Goal: Information Seeking & Learning: Learn about a topic

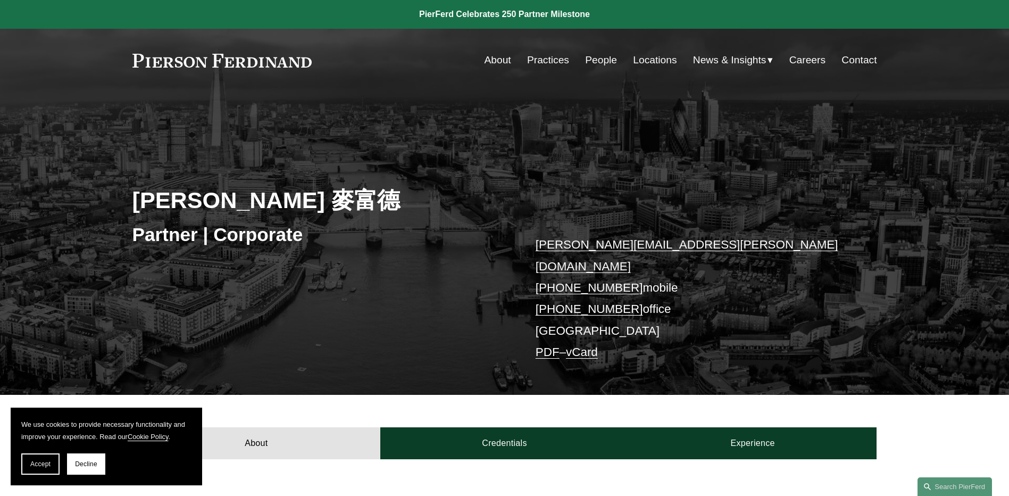
click at [595, 56] on link "People" at bounding box center [601, 60] width 32 height 20
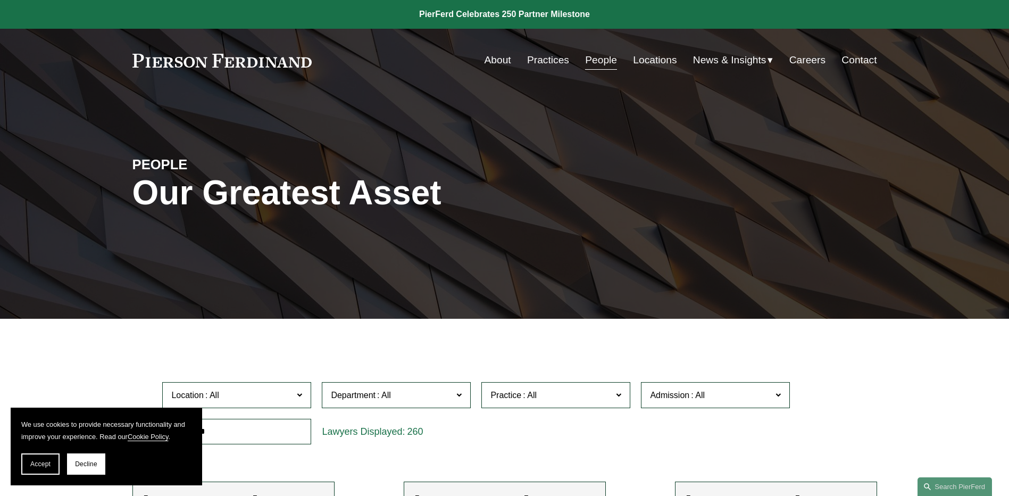
click at [488, 60] on link "About" at bounding box center [498, 60] width 27 height 20
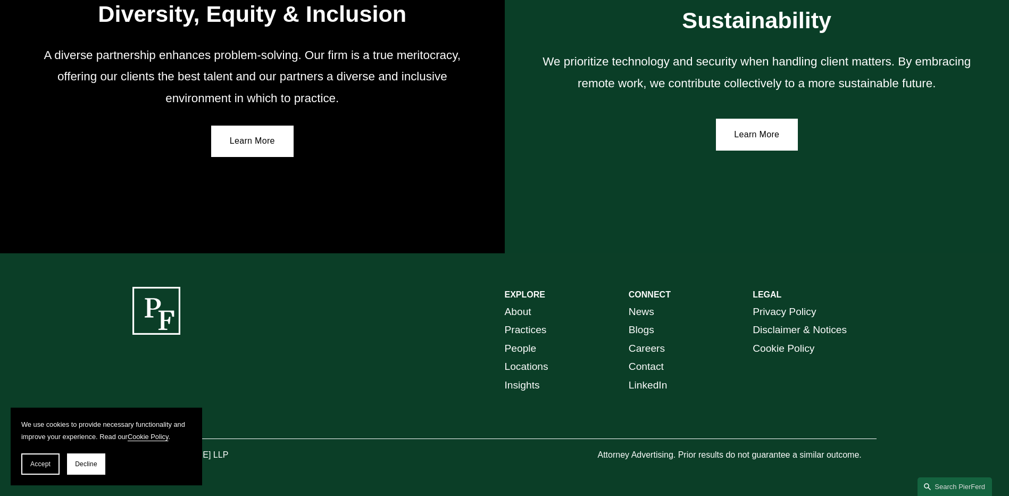
scroll to position [1951, 0]
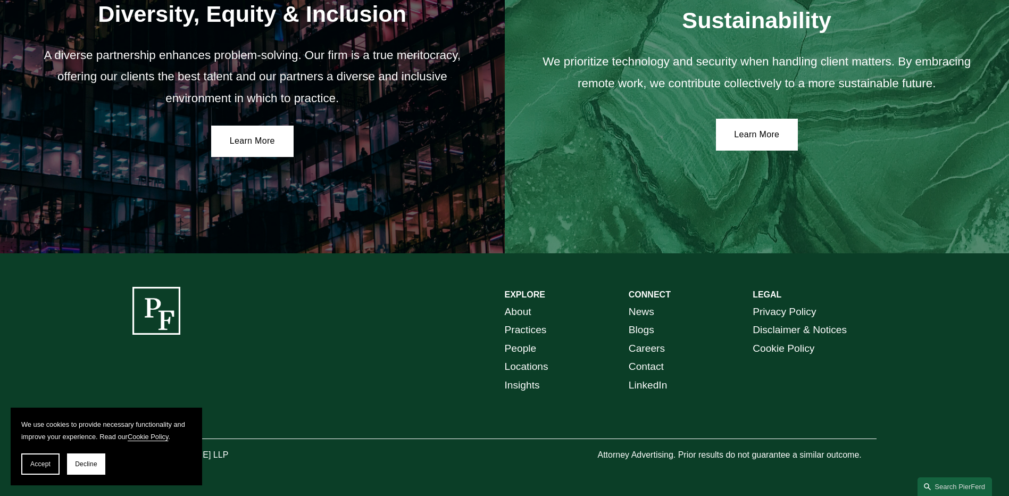
click at [525, 364] on link "Locations" at bounding box center [527, 366] width 44 height 19
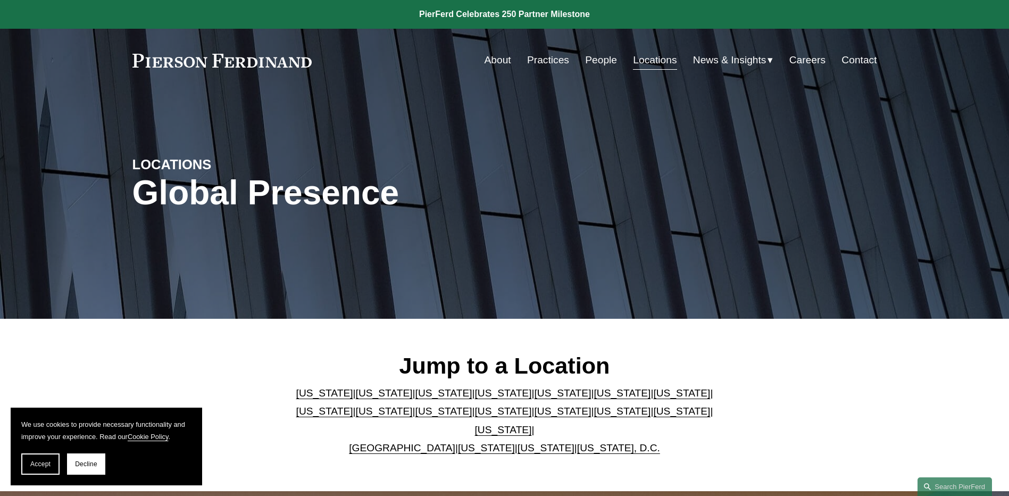
click at [406, 442] on link "United Kingdom" at bounding box center [402, 447] width 106 height 11
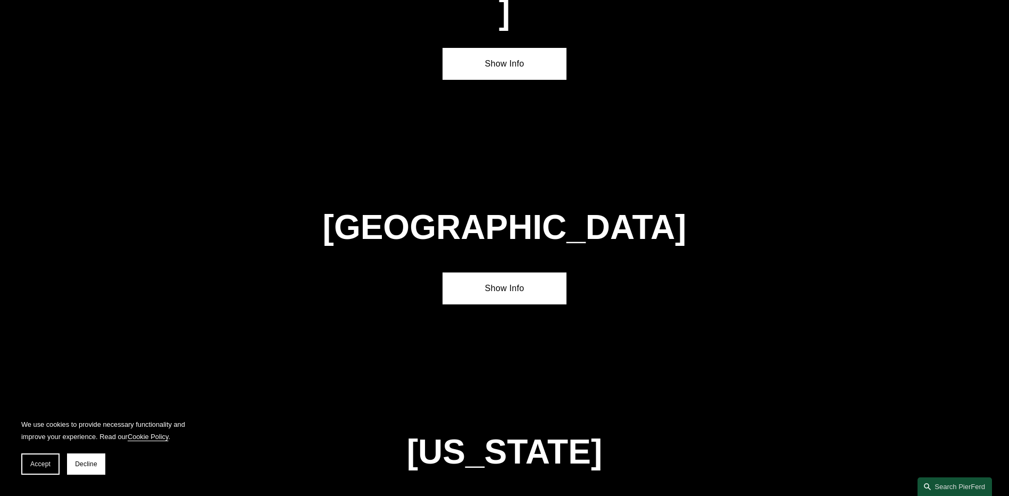
scroll to position [3844, 0]
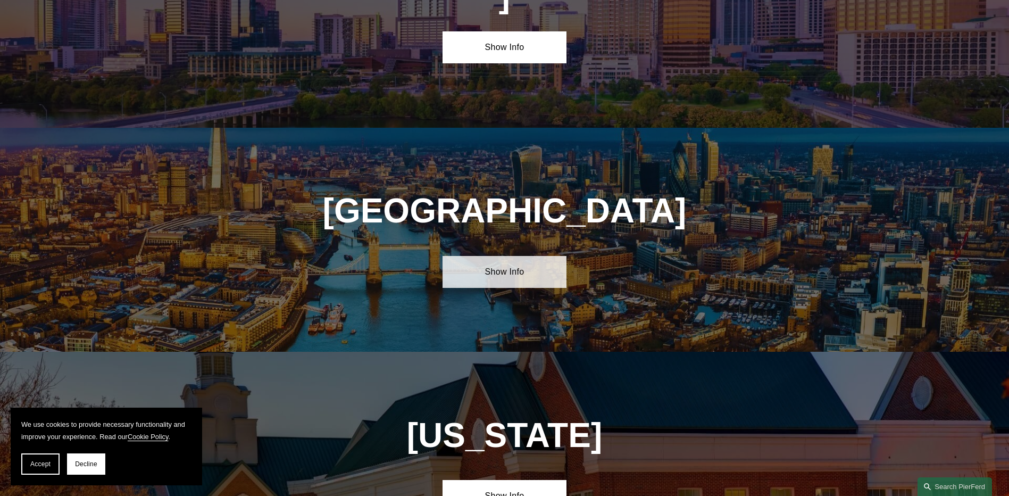
click at [500, 256] on link "Show Info" at bounding box center [504, 272] width 124 height 32
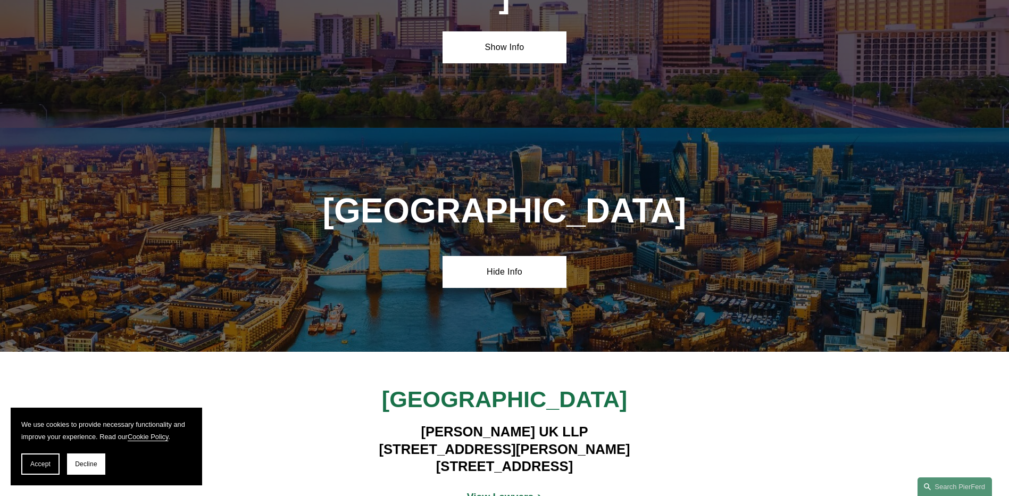
click at [502, 491] on strong "View Lawyers" at bounding box center [500, 496] width 67 height 11
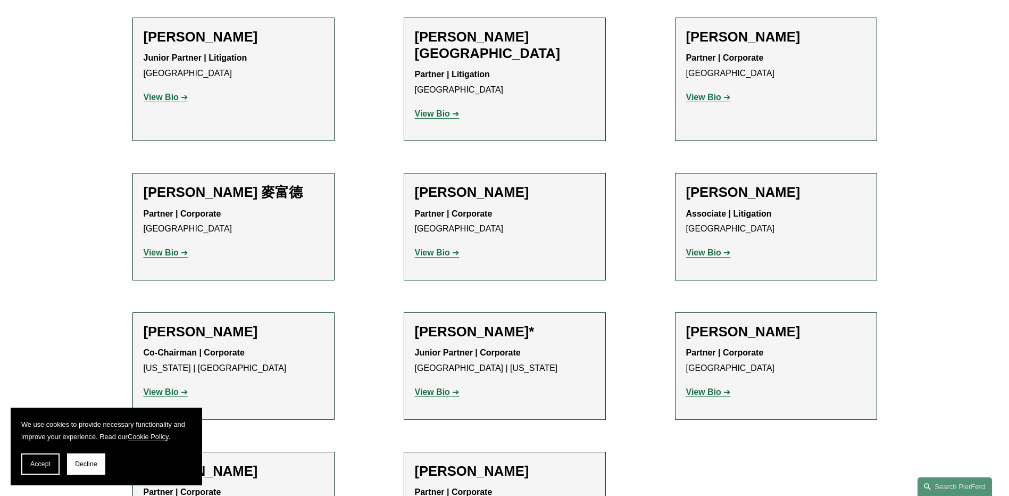
scroll to position [957, 0]
click at [441, 248] on strong "View Bio" at bounding box center [432, 252] width 35 height 9
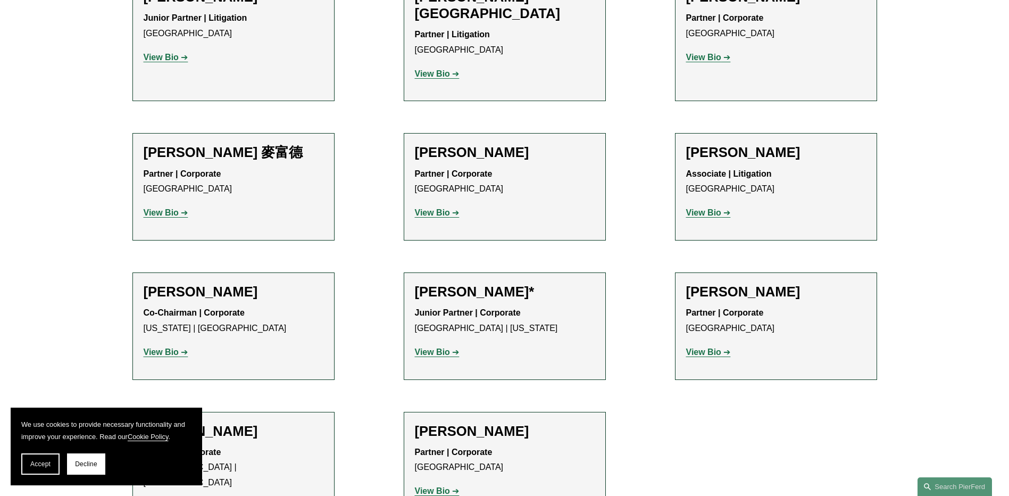
scroll to position [1117, 0]
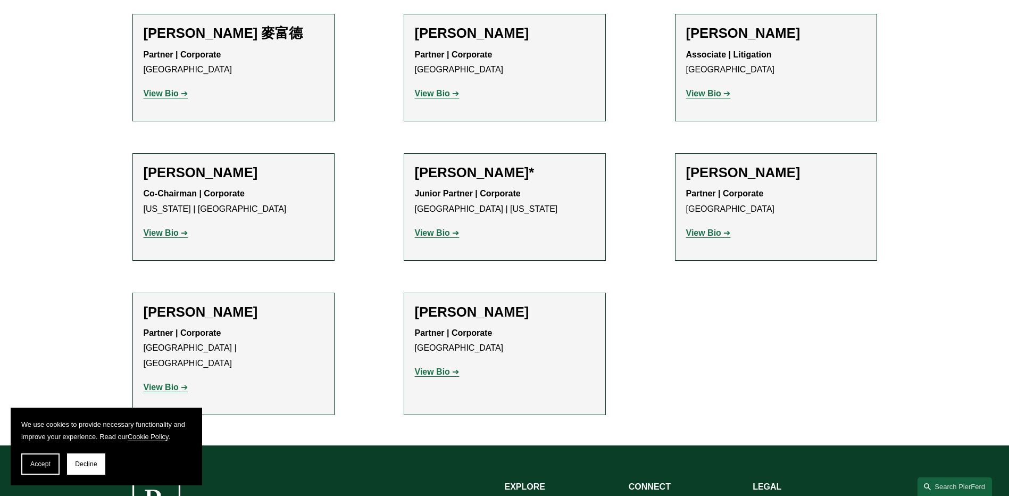
click at [439, 367] on strong "View Bio" at bounding box center [432, 371] width 35 height 9
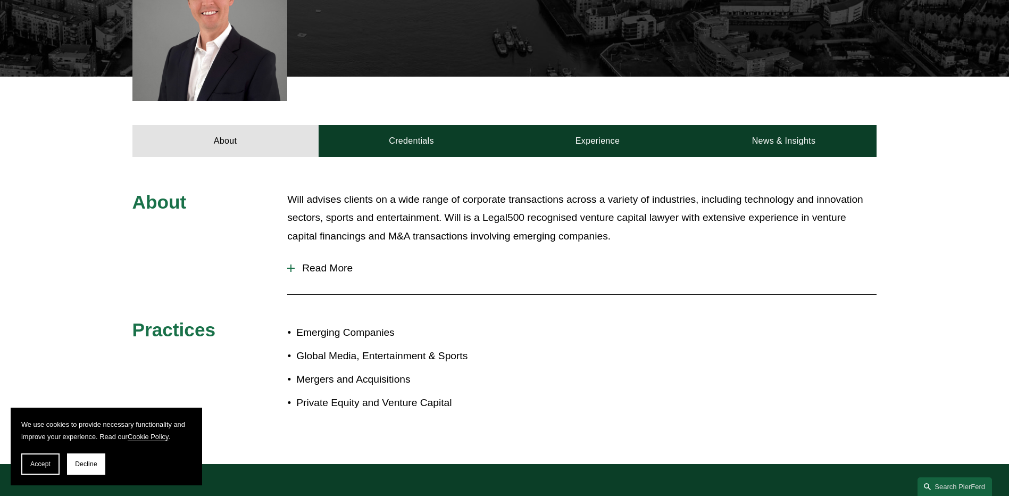
scroll to position [372, 0]
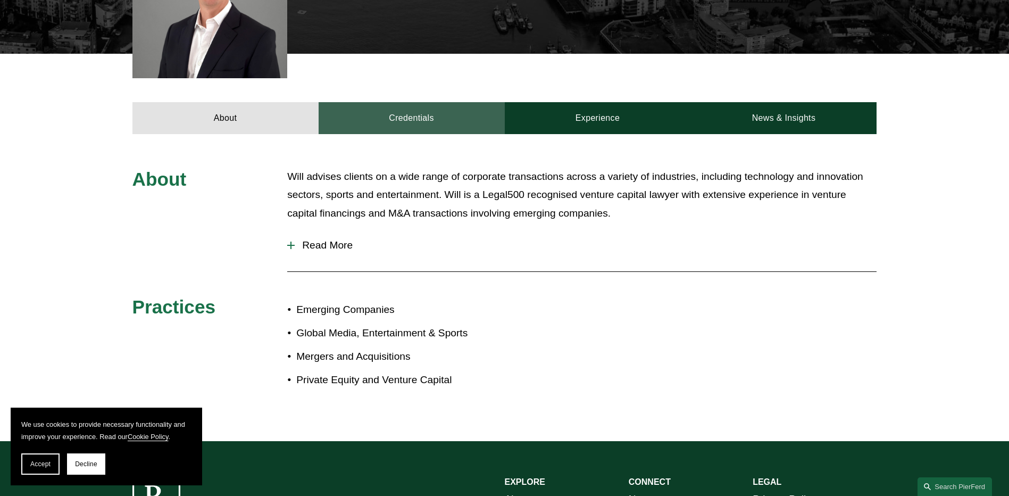
click at [410, 120] on link "Credentials" at bounding box center [412, 118] width 186 height 32
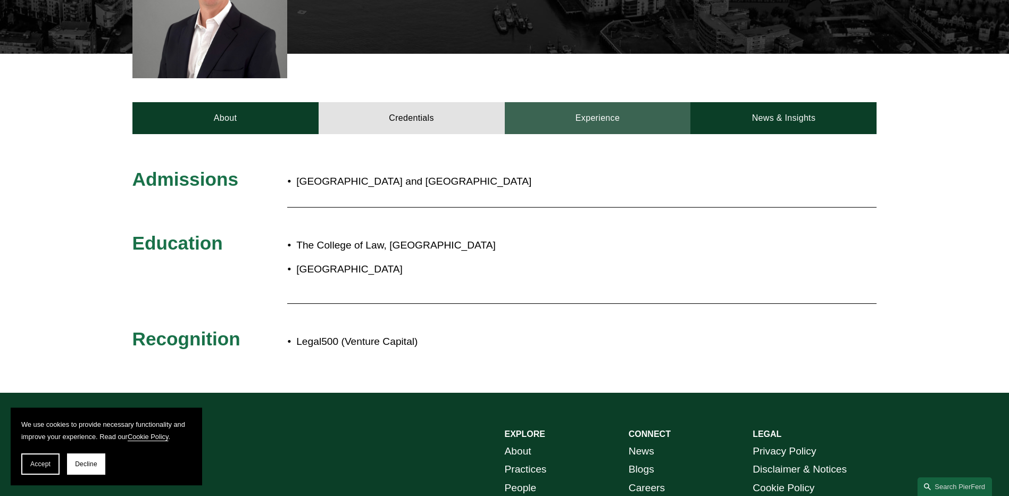
click at [574, 116] on link "Experience" at bounding box center [598, 118] width 186 height 32
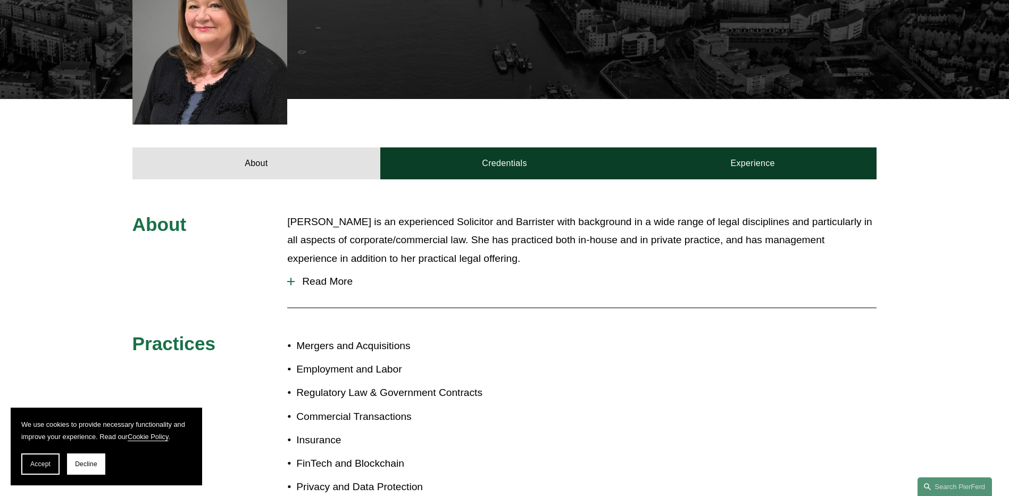
scroll to position [372, 0]
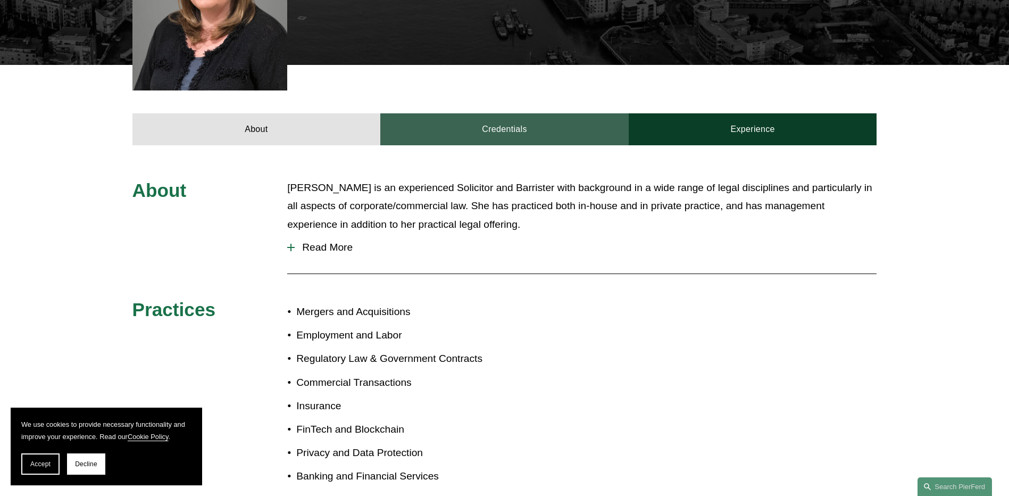
click at [482, 118] on link "Credentials" at bounding box center [504, 129] width 248 height 32
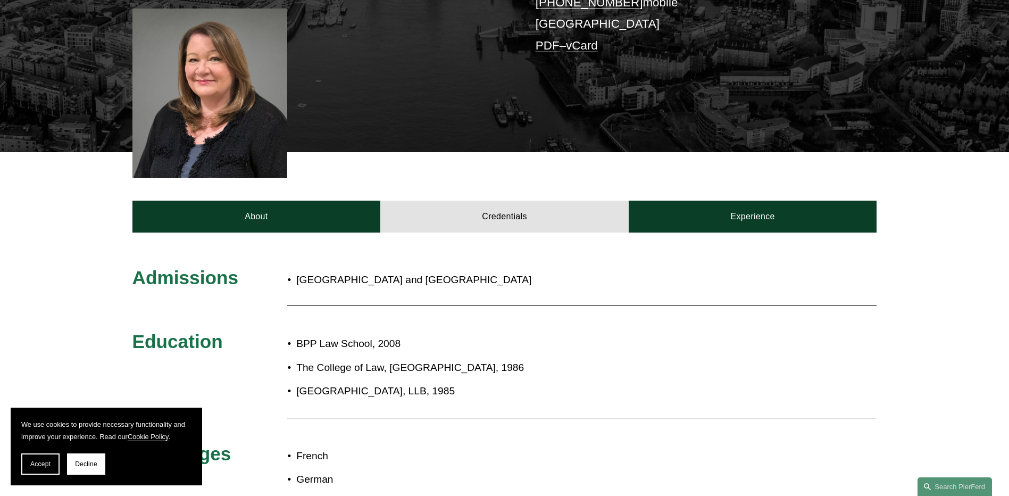
scroll to position [266, 0]
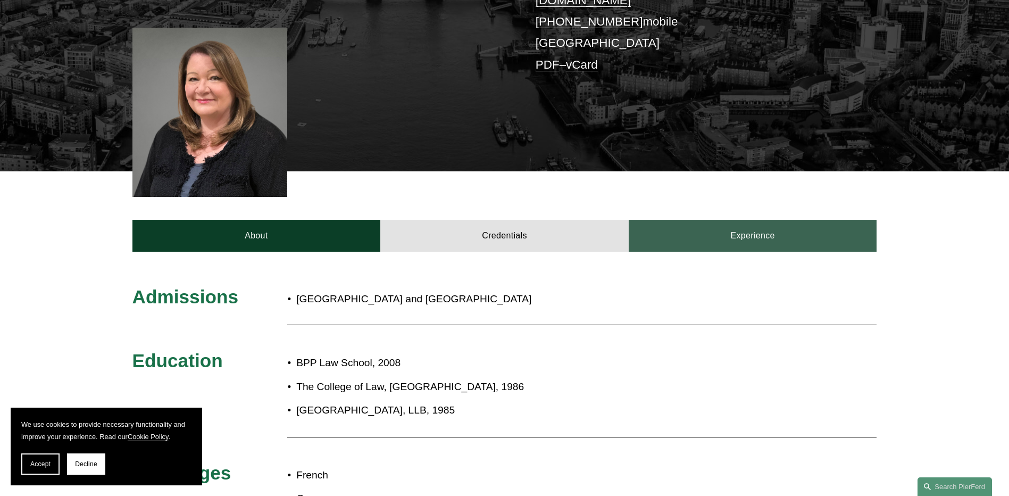
click at [714, 229] on link "Experience" at bounding box center [753, 236] width 248 height 32
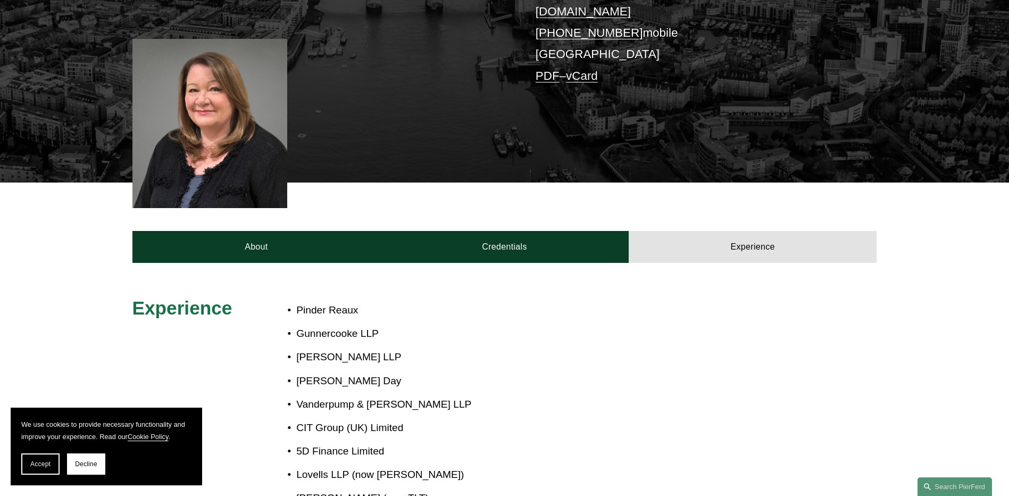
scroll to position [160, 0]
